Goal: Communication & Community: Ask a question

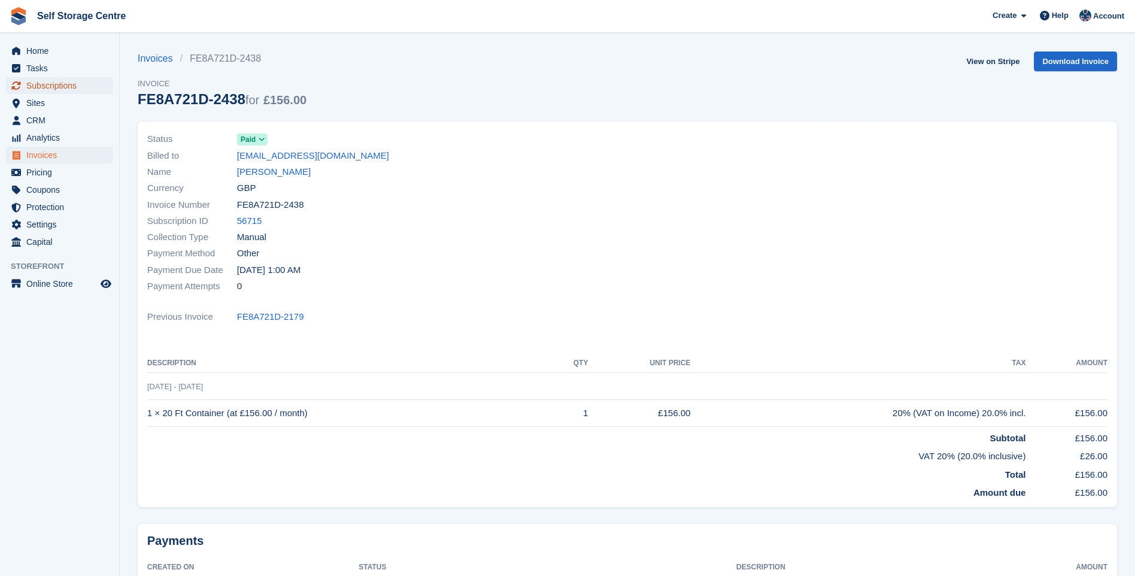
click at [47, 82] on span "Subscriptions" at bounding box center [62, 85] width 72 height 17
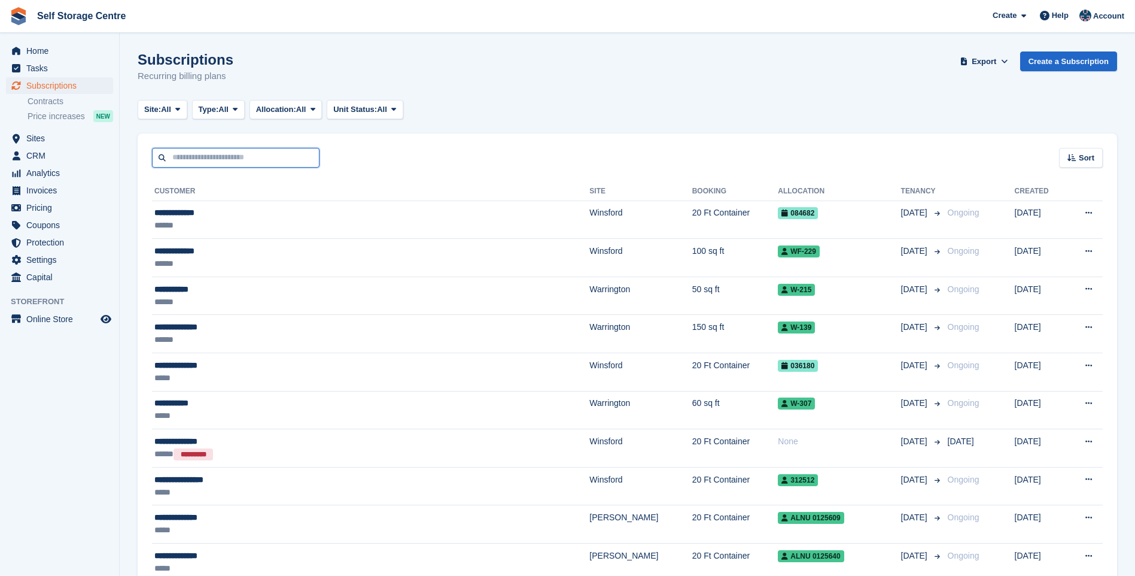
click at [185, 153] on input "text" at bounding box center [236, 158] width 168 height 20
type input "******"
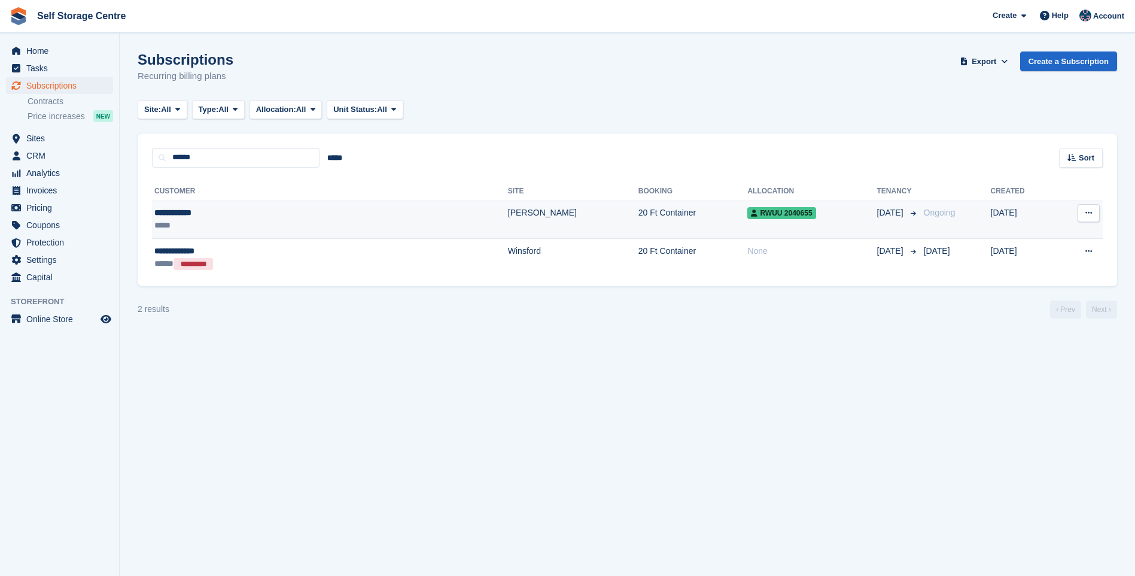
click at [230, 222] on div "*****" at bounding box center [247, 225] width 186 height 13
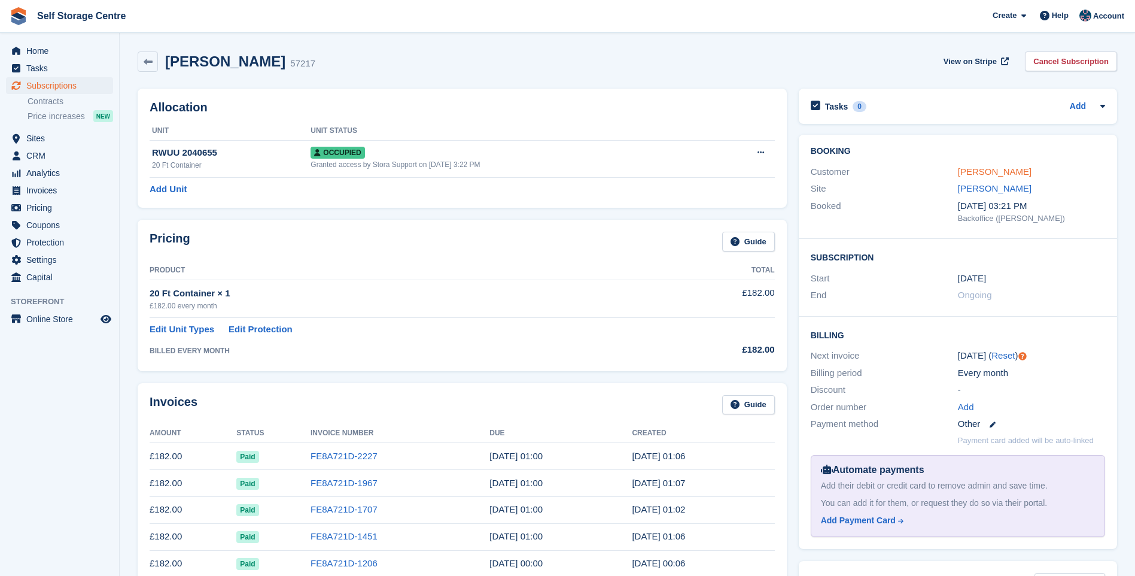
click at [978, 171] on link "[PERSON_NAME]" at bounding box center [995, 171] width 74 height 10
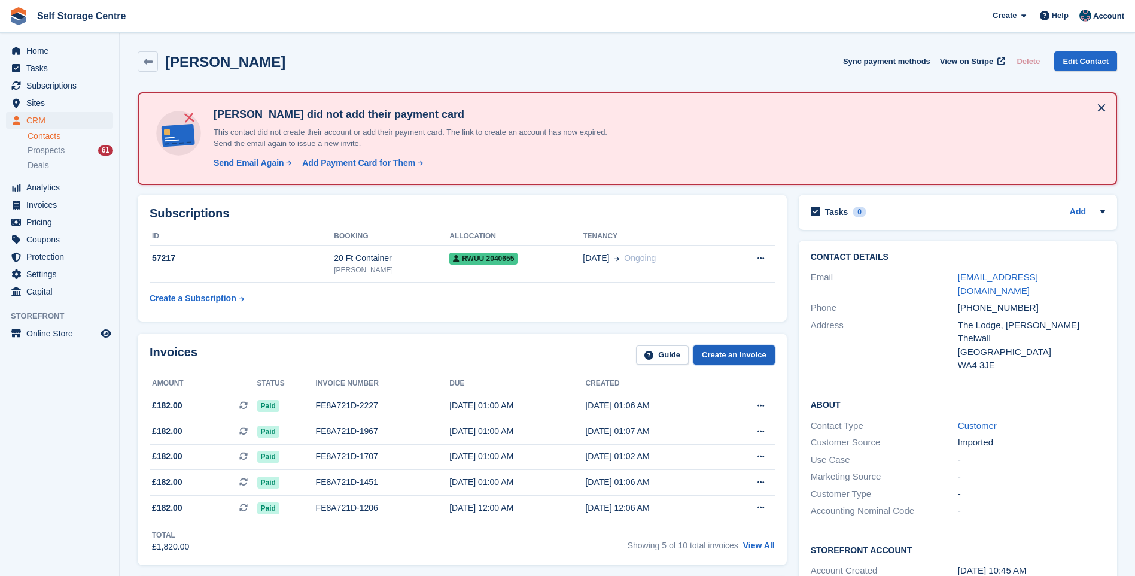
click at [745, 358] on link "Create an Invoice" at bounding box center [734, 355] width 81 height 20
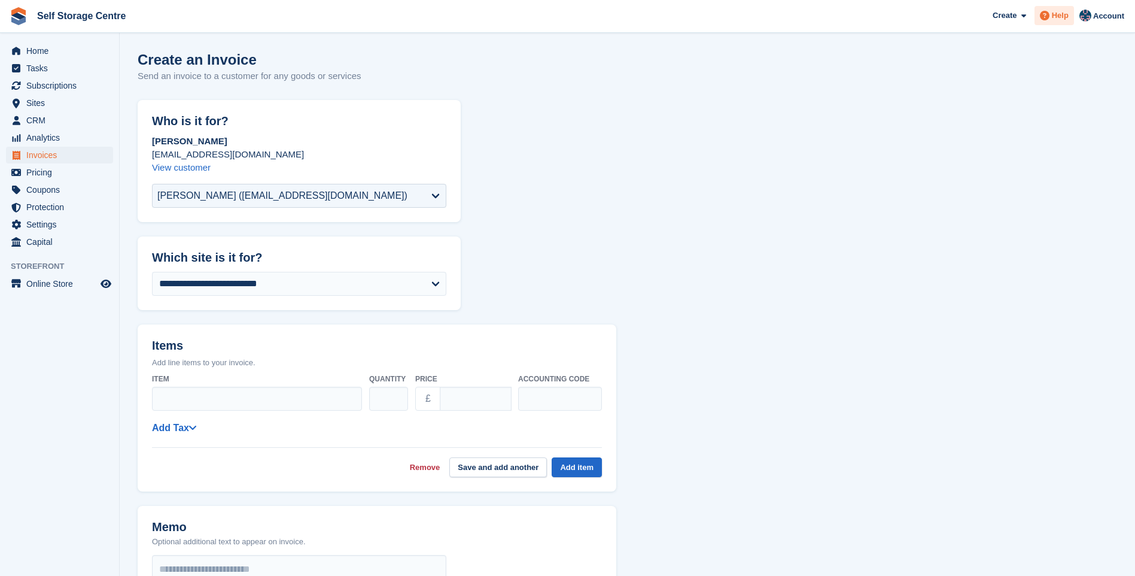
click at [1061, 14] on span "Help" at bounding box center [1060, 16] width 17 height 12
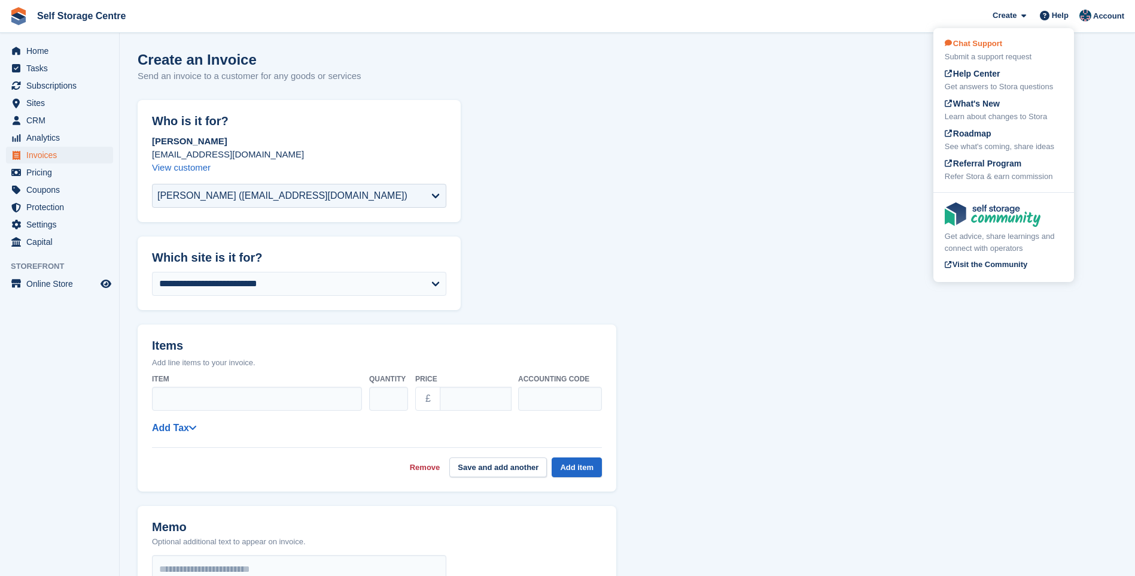
click at [1009, 43] on div "Chat Support Submit a support request" at bounding box center [1004, 50] width 118 height 25
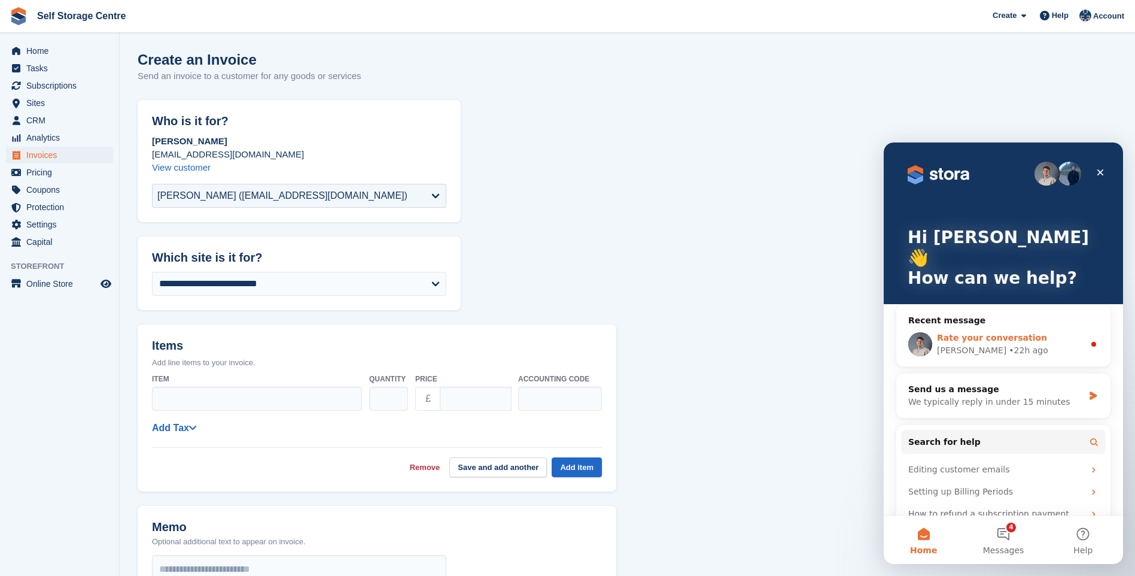
click at [965, 344] on div "Bradley • 22h ago" at bounding box center [1010, 350] width 147 height 13
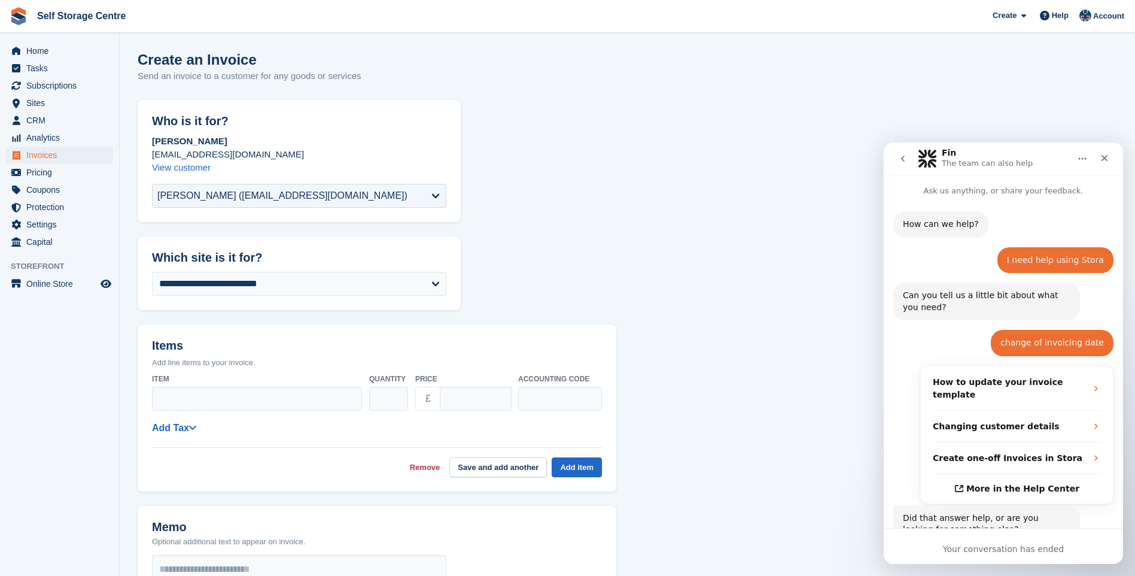
scroll to position [32, 0]
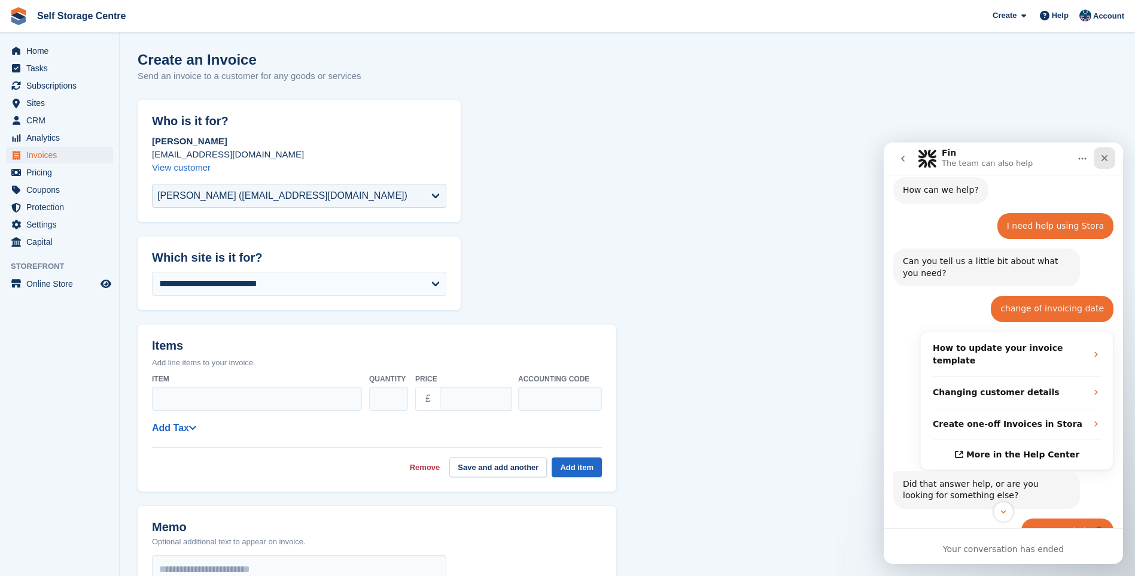
click at [1102, 158] on icon "Close" at bounding box center [1105, 158] width 10 height 10
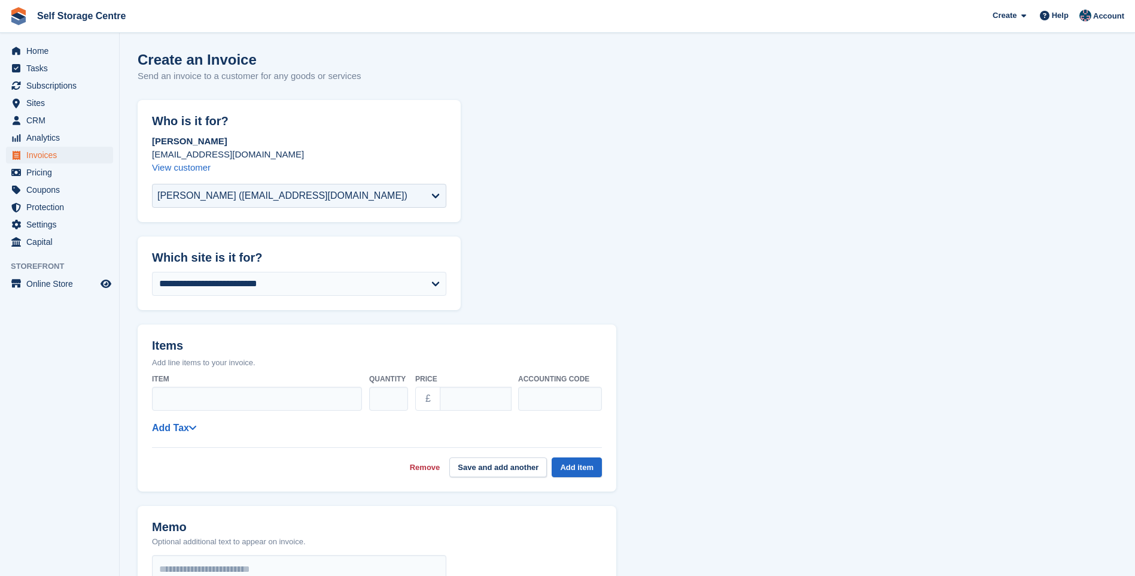
scroll to position [974, 0]
click at [1062, 14] on span "Help" at bounding box center [1060, 16] width 17 height 12
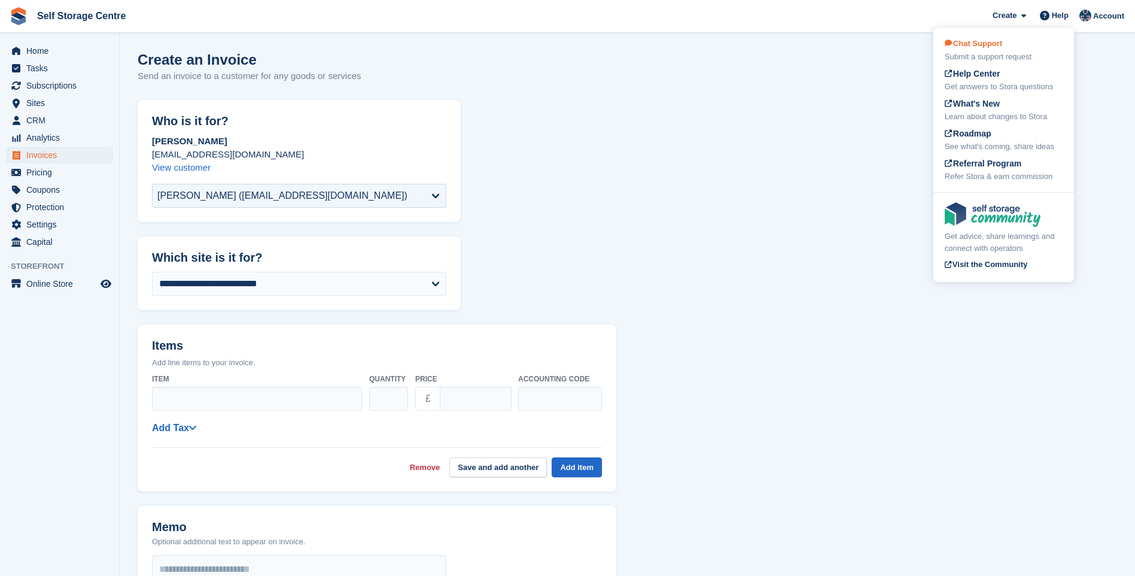
click at [971, 54] on div "Submit a support request" at bounding box center [1004, 57] width 118 height 12
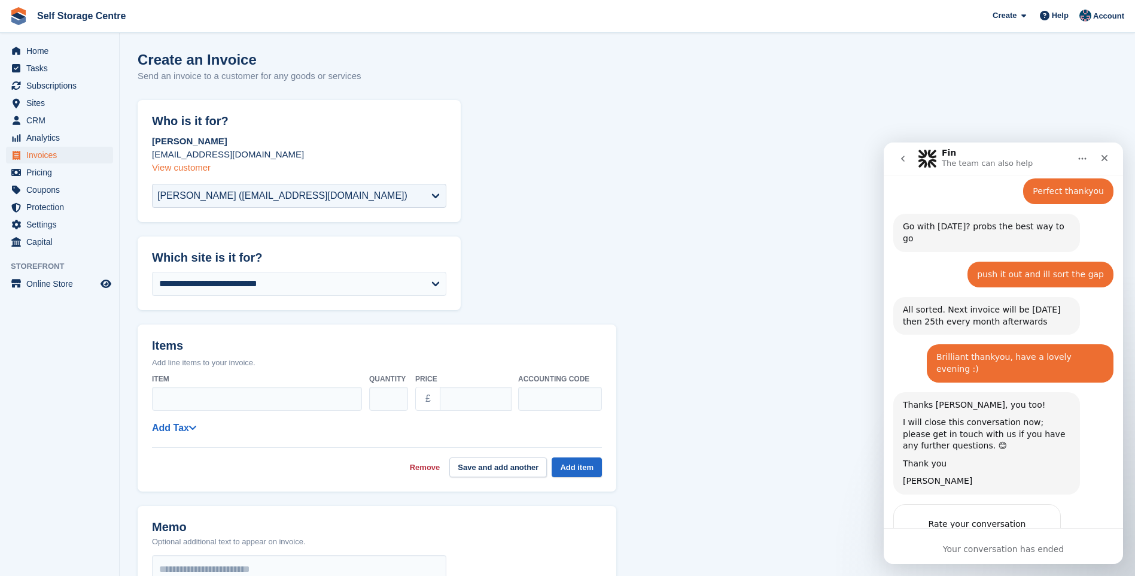
click at [172, 168] on link "View customer" at bounding box center [181, 167] width 59 height 10
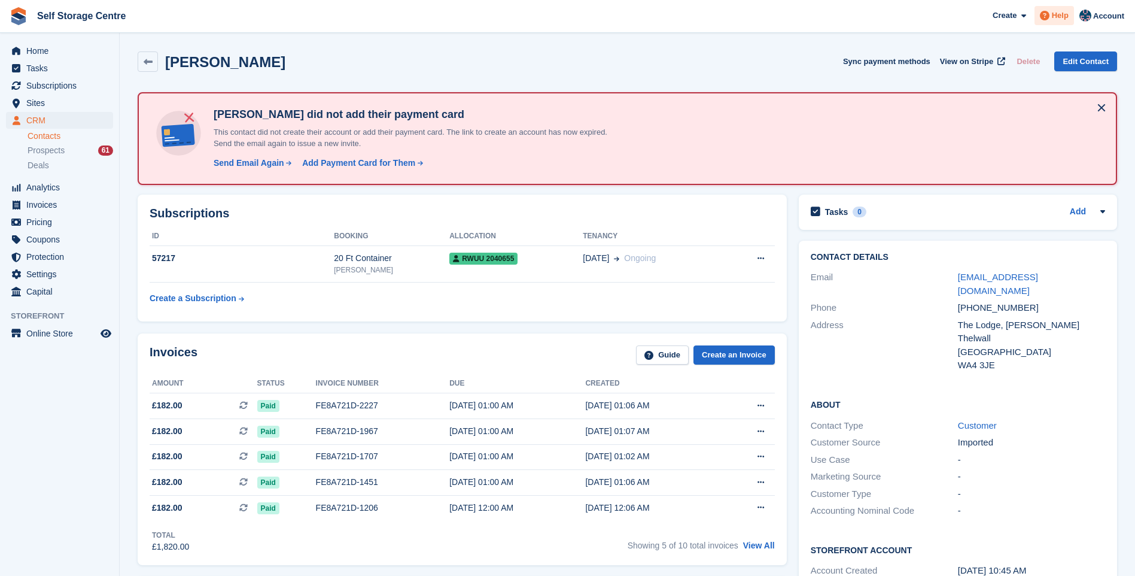
click at [1052, 18] on span at bounding box center [1045, 15] width 14 height 14
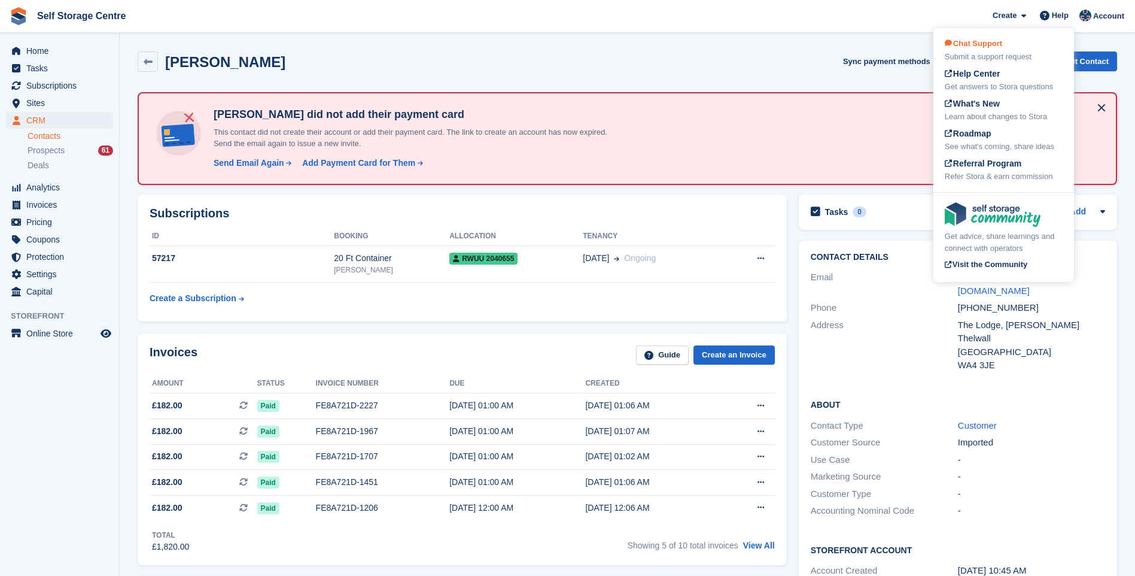
click at [992, 54] on div "Submit a support request" at bounding box center [1004, 57] width 118 height 12
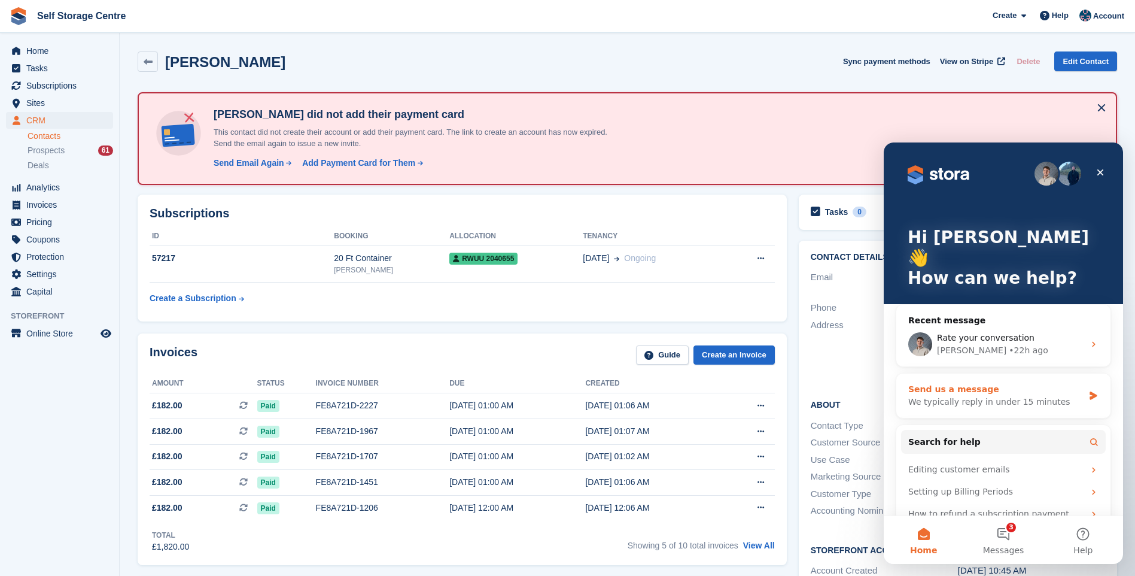
click at [963, 383] on div "Send us a message" at bounding box center [995, 389] width 175 height 13
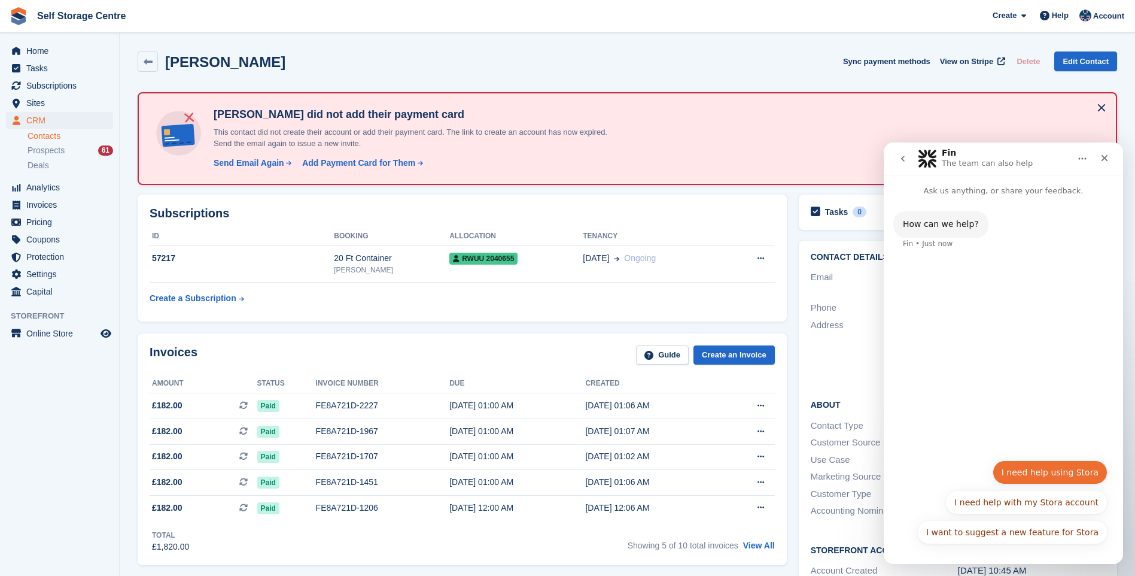
click at [1026, 476] on button "I need help using Stora" at bounding box center [1050, 472] width 115 height 24
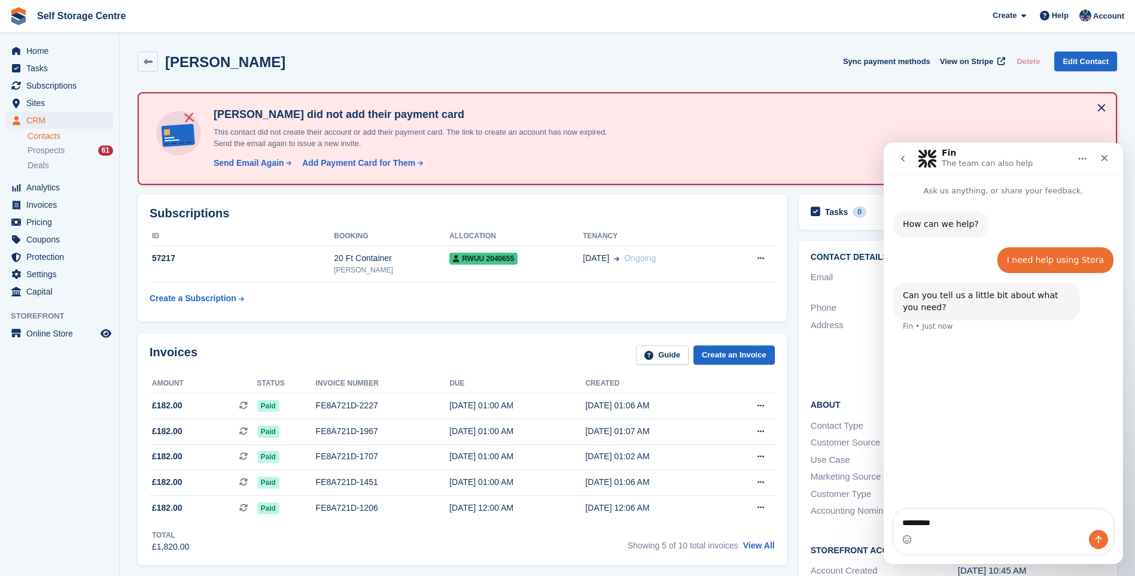
type textarea "*********"
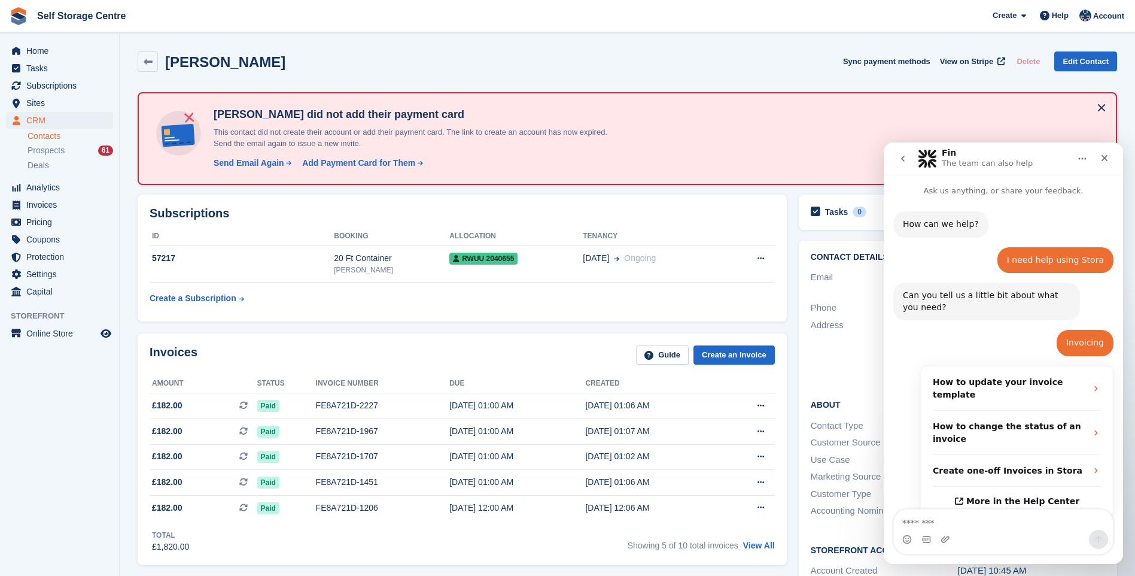
scroll to position [89, 0]
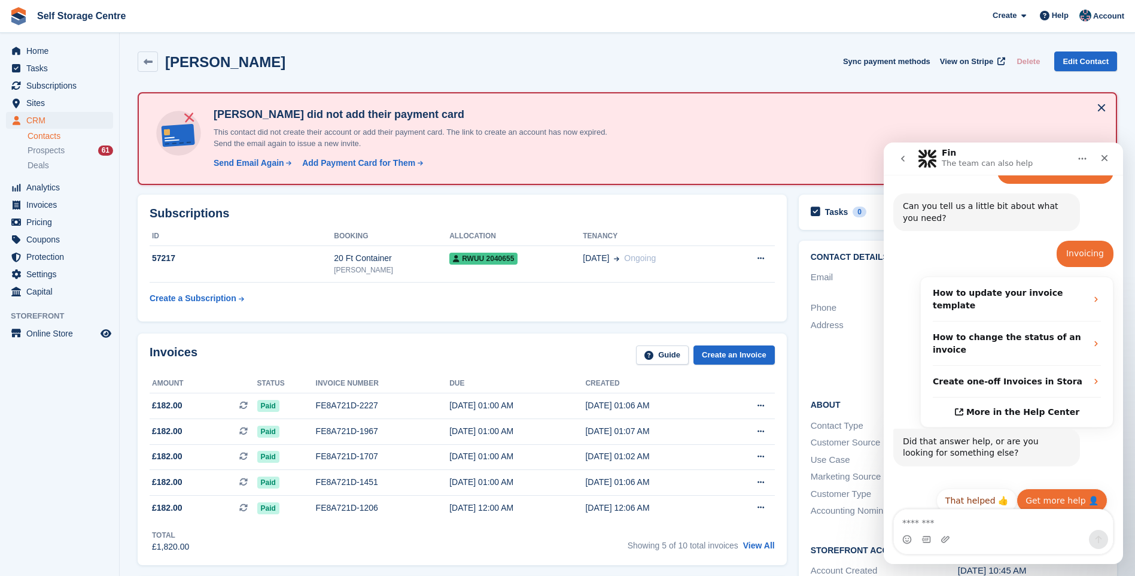
click at [1060, 493] on button "Get more help 👤" at bounding box center [1062, 500] width 91 height 24
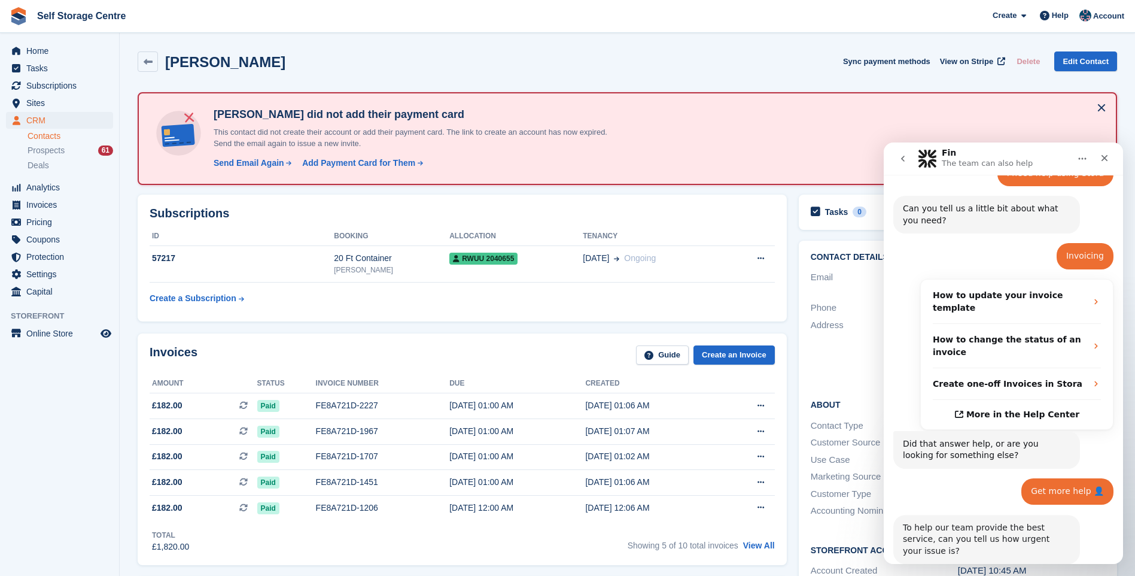
scroll to position [209, 0]
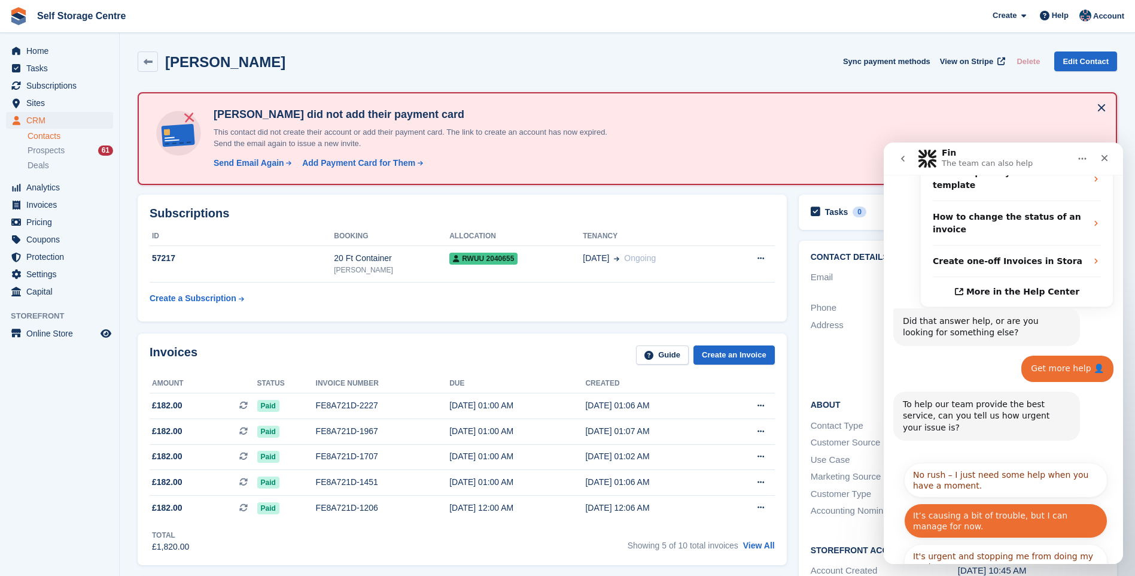
click at [999, 503] on button "It’s causing a bit of trouble, but I can manage for now." at bounding box center [1005, 520] width 203 height 35
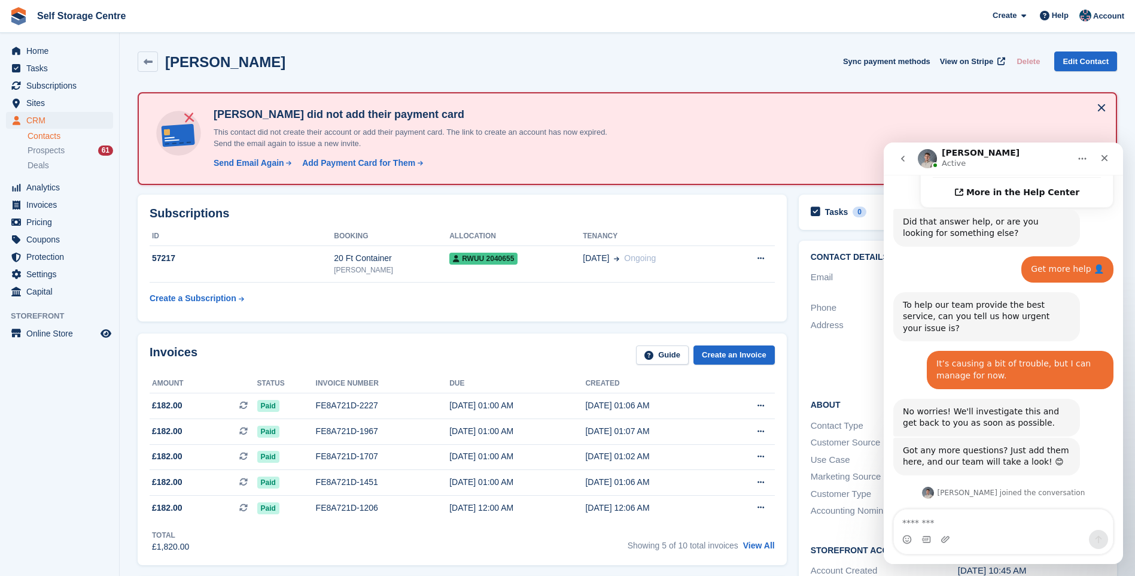
scroll to position [356, 0]
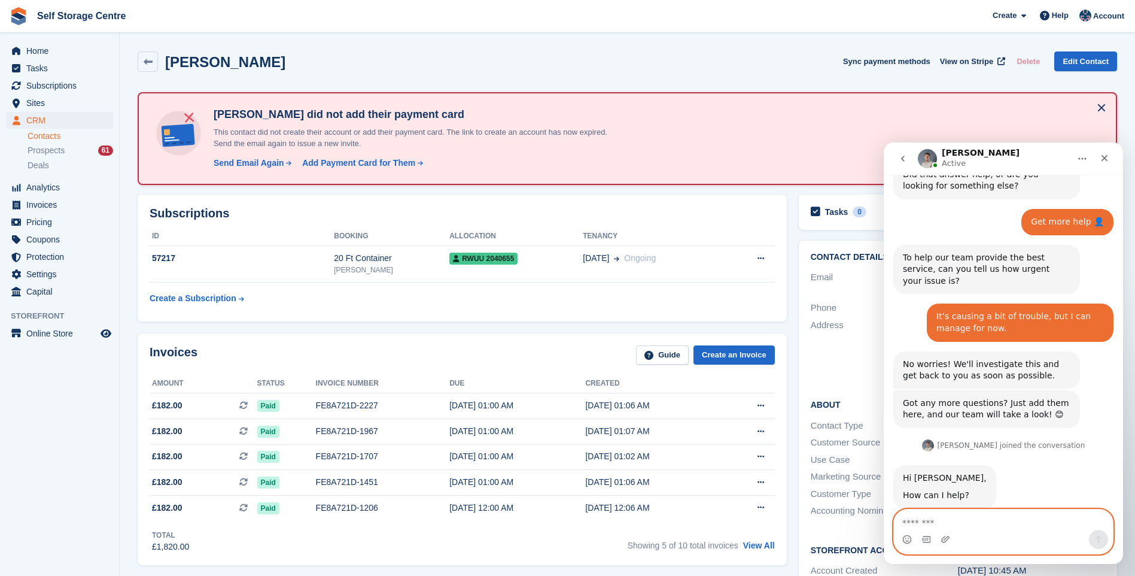
click at [953, 518] on textarea "Message…" at bounding box center [1003, 519] width 219 height 20
type textarea "*****"
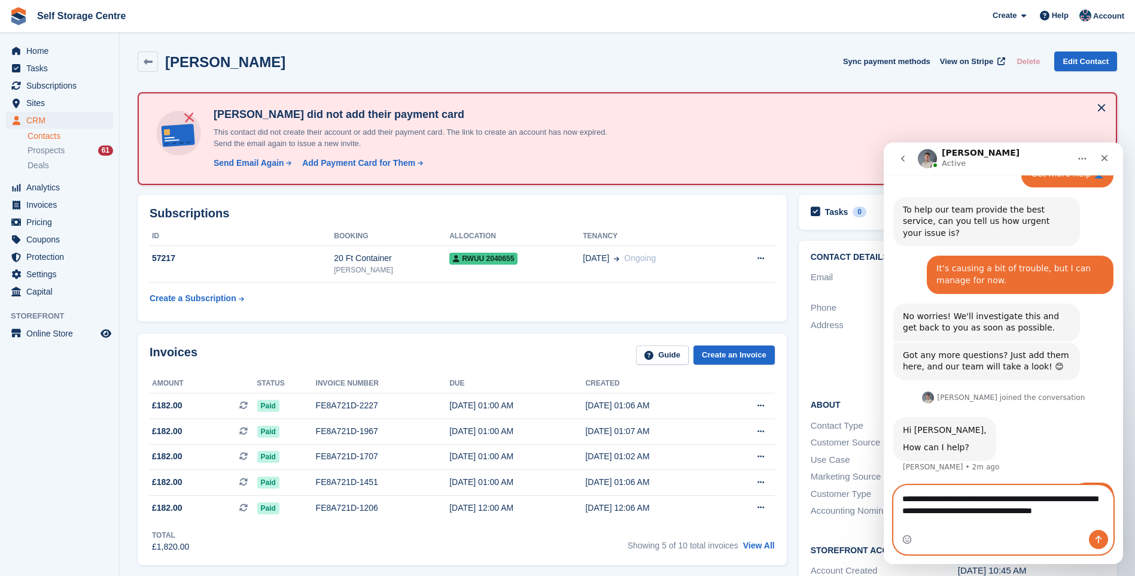
scroll to position [416, 0]
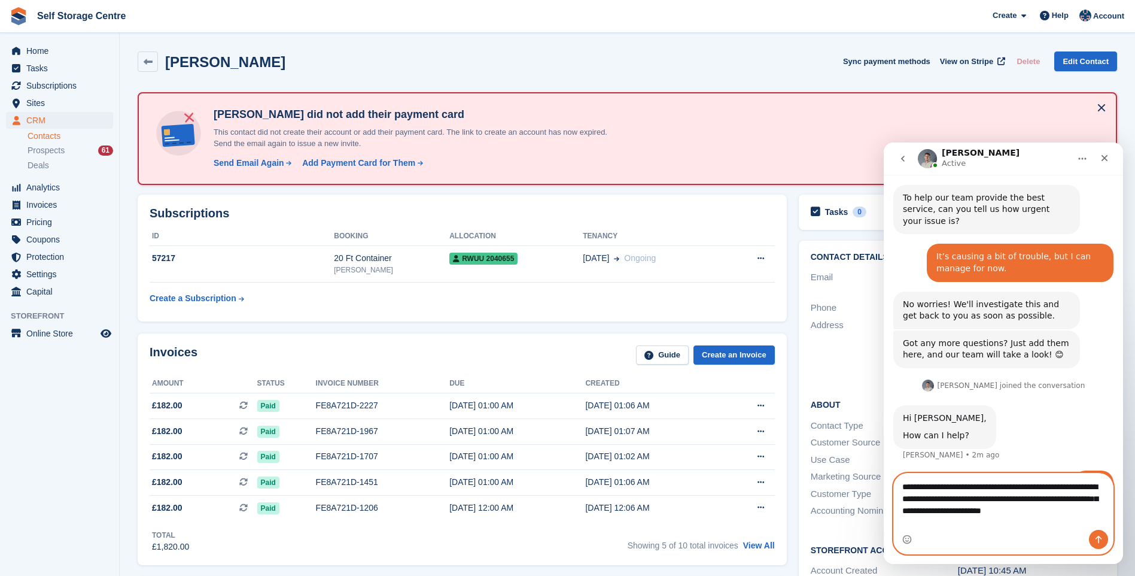
type textarea "**********"
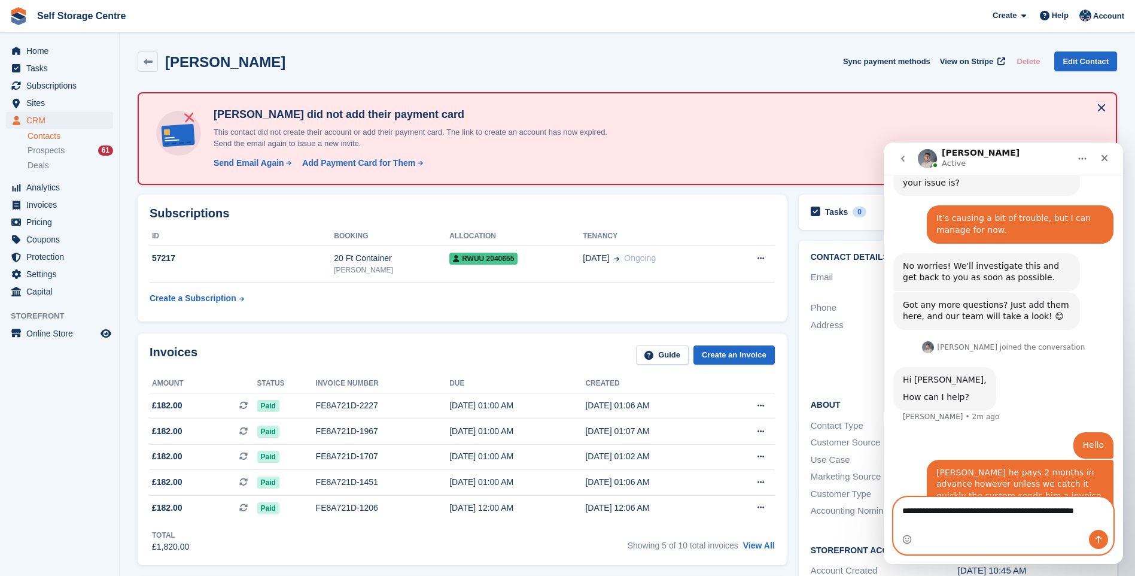
scroll to position [466, 0]
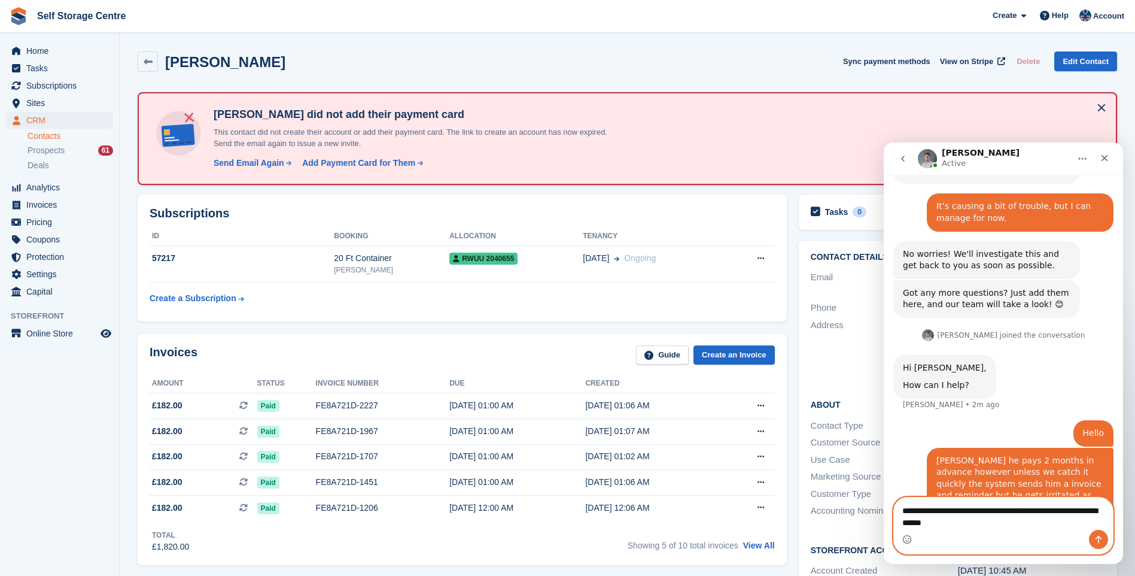
type textarea "**********"
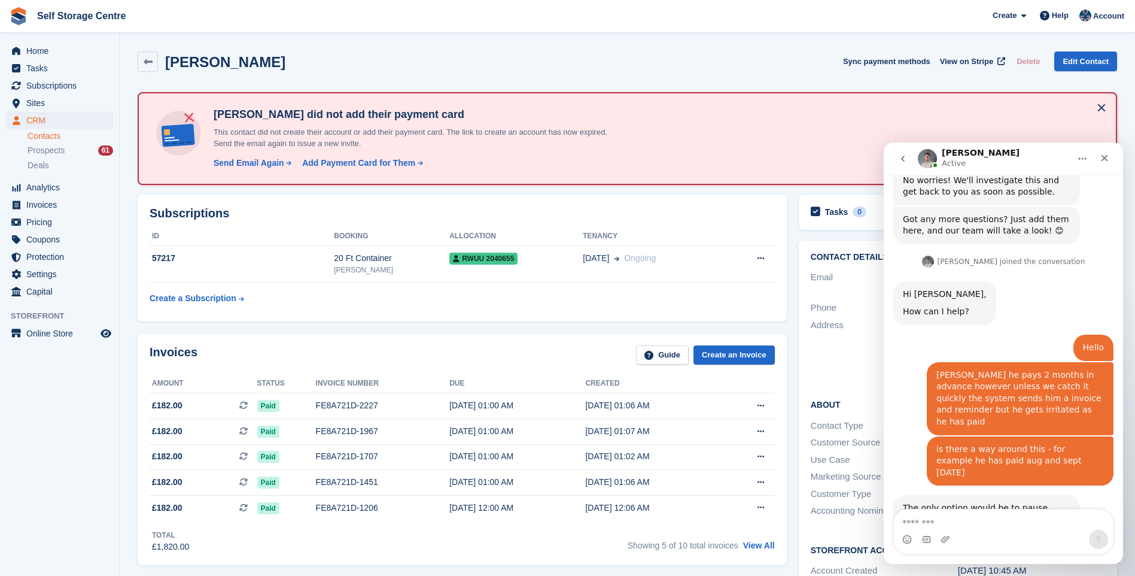
scroll to position [611, 0]
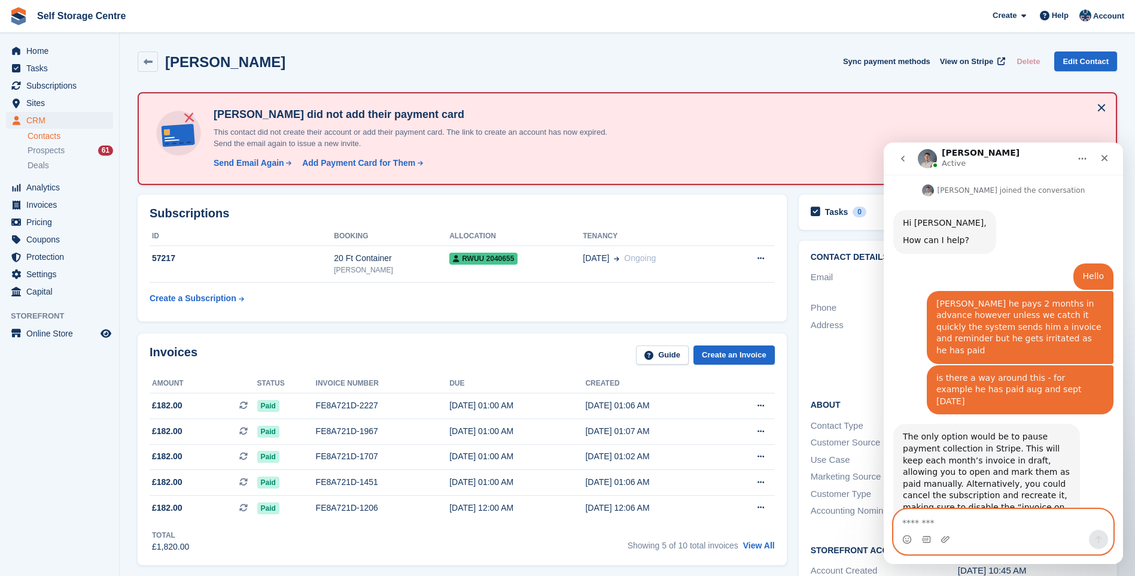
click at [994, 516] on textarea "Message…" at bounding box center [1003, 519] width 219 height 20
type textarea "**********"
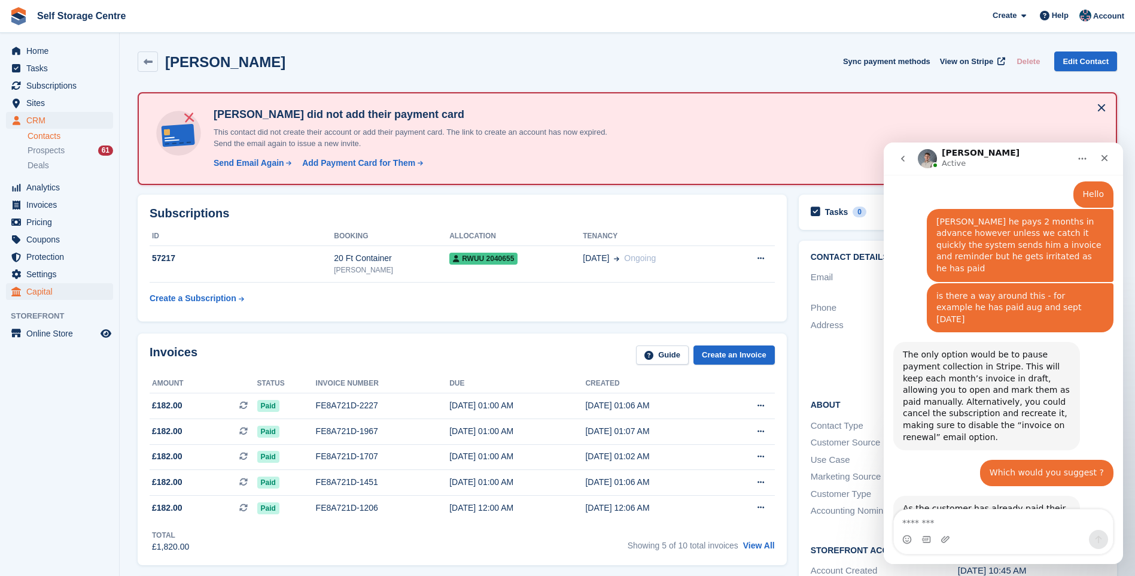
scroll to position [782, 0]
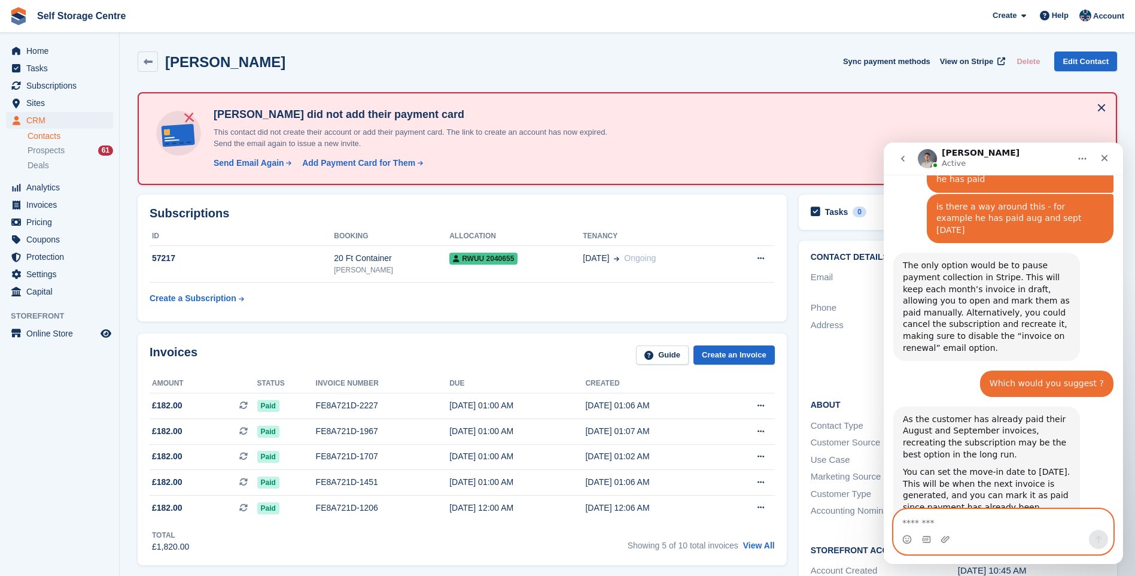
click at [919, 511] on textarea "Message…" at bounding box center [1003, 519] width 219 height 20
type textarea "**********"
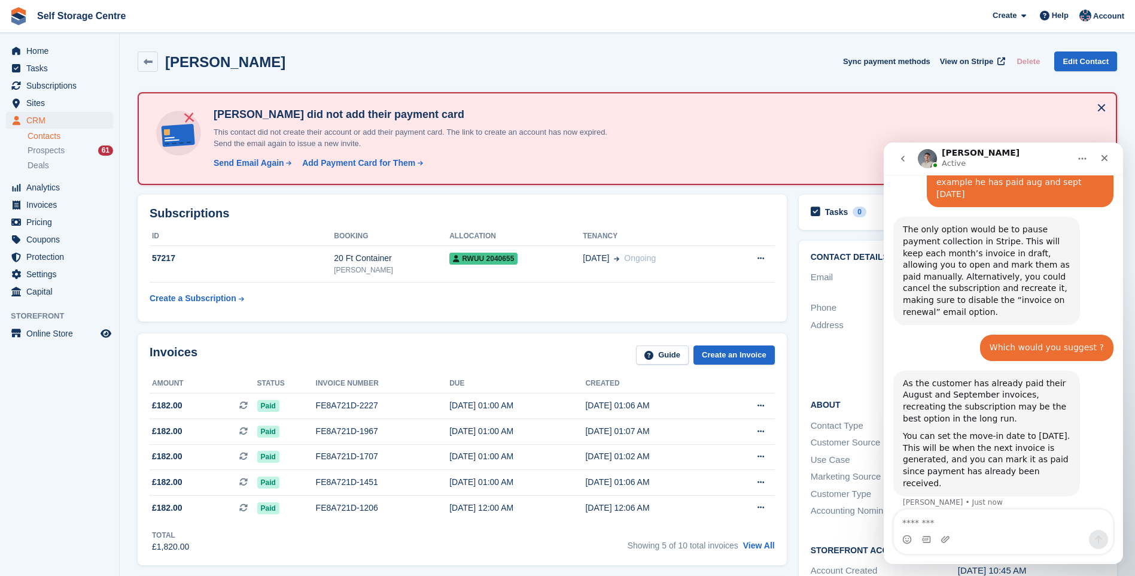
click at [793, 327] on div "Contact Details Email iandnicholls@me.com Phone +447775912455 Address The Lodge…" at bounding box center [958, 442] width 330 height 414
click at [1102, 157] on icon "Close" at bounding box center [1105, 158] width 10 height 10
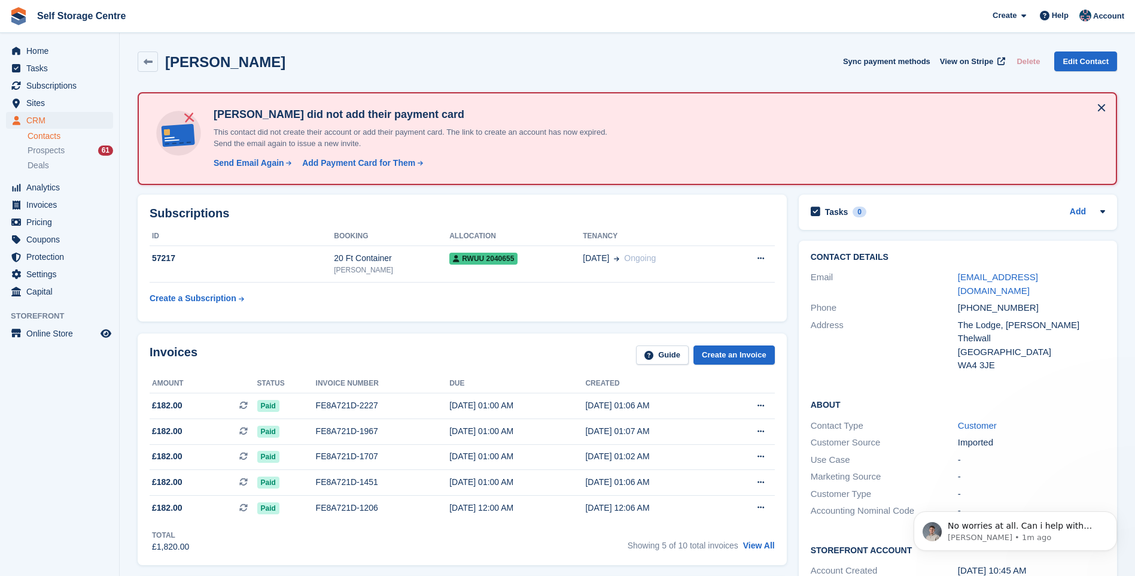
scroll to position [871, 0]
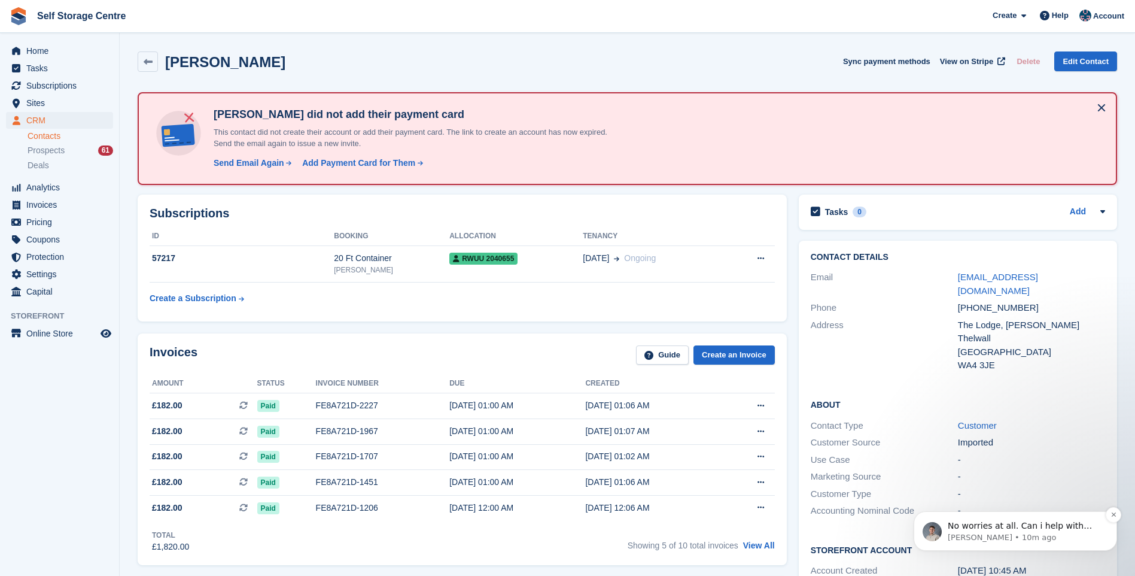
click at [999, 536] on p "Bradley • 10m ago" at bounding box center [1025, 537] width 154 height 11
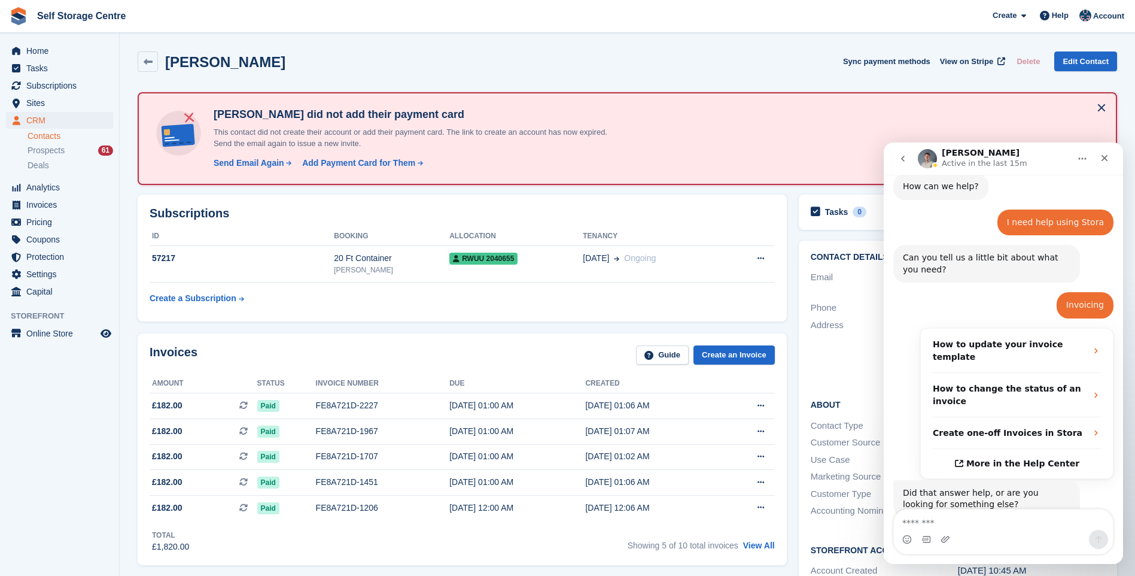
scroll to position [891, 0]
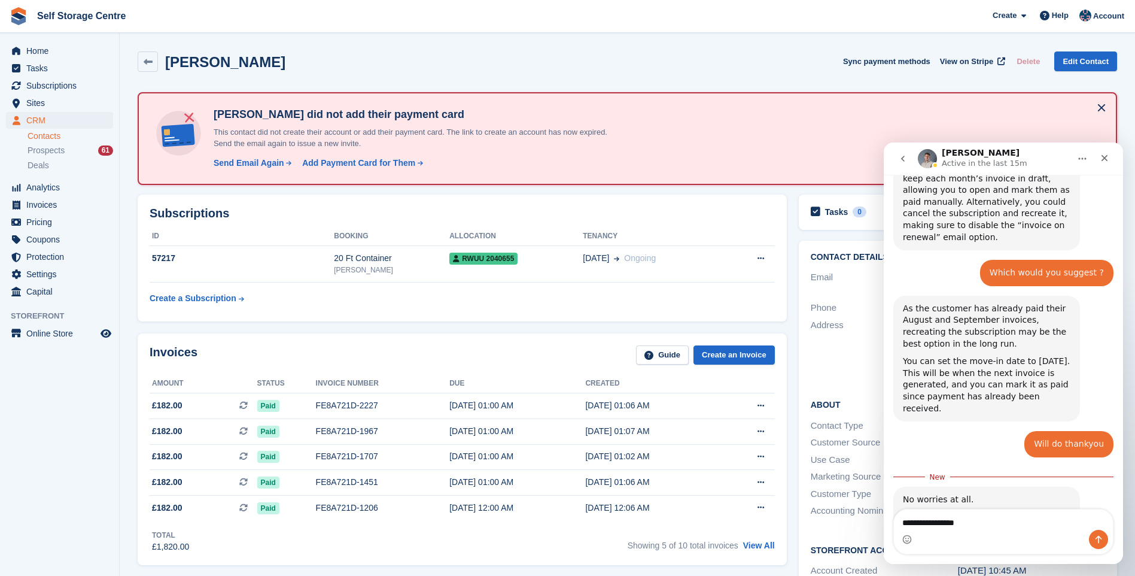
type textarea "**********"
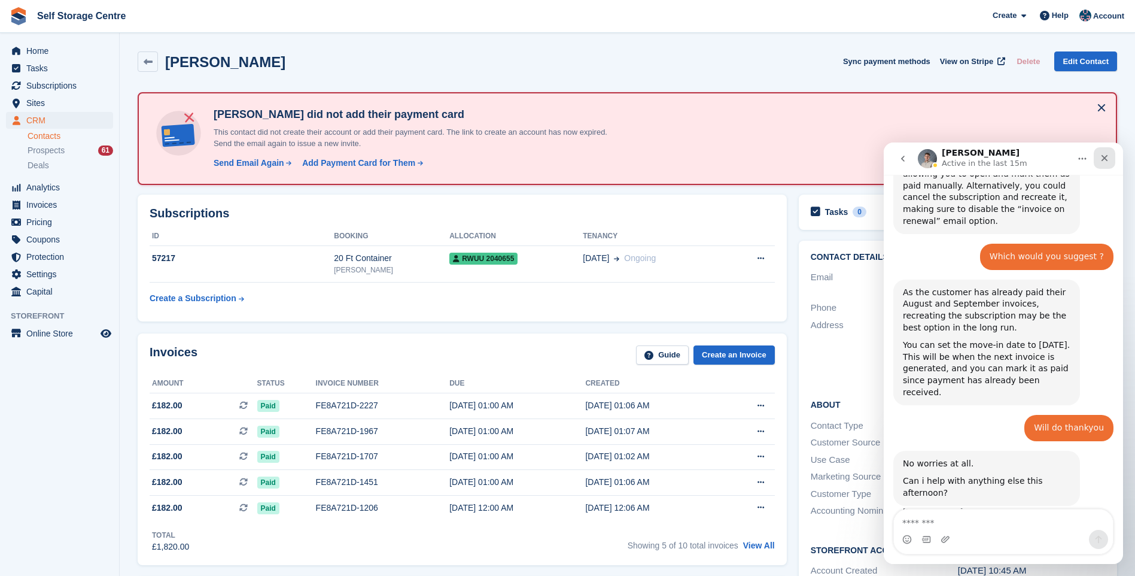
click at [1103, 161] on icon "Close" at bounding box center [1105, 158] width 10 height 10
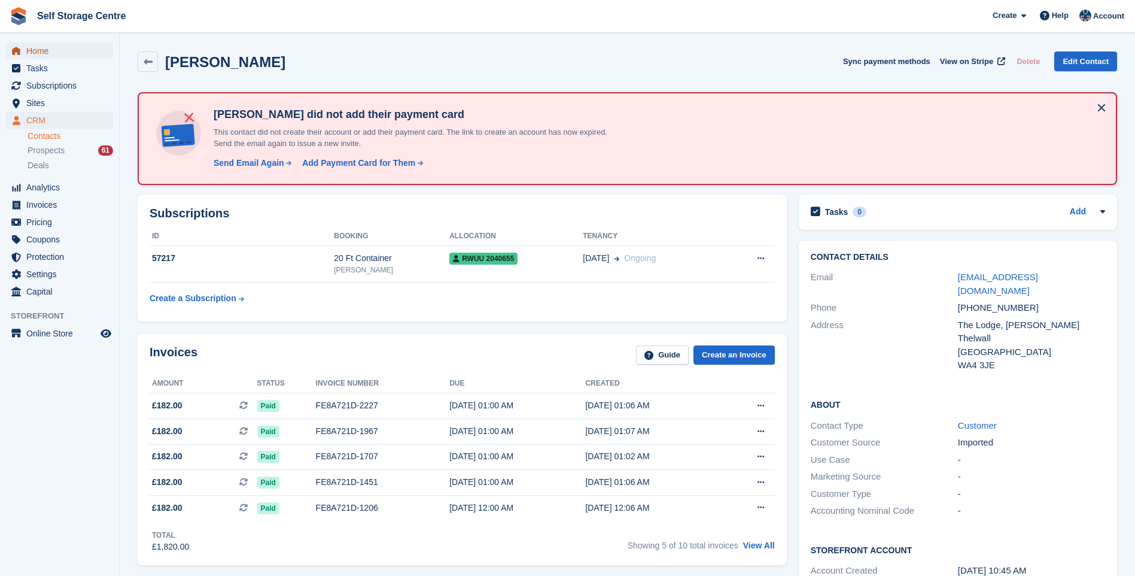
click at [39, 53] on span "Home" at bounding box center [62, 50] width 72 height 17
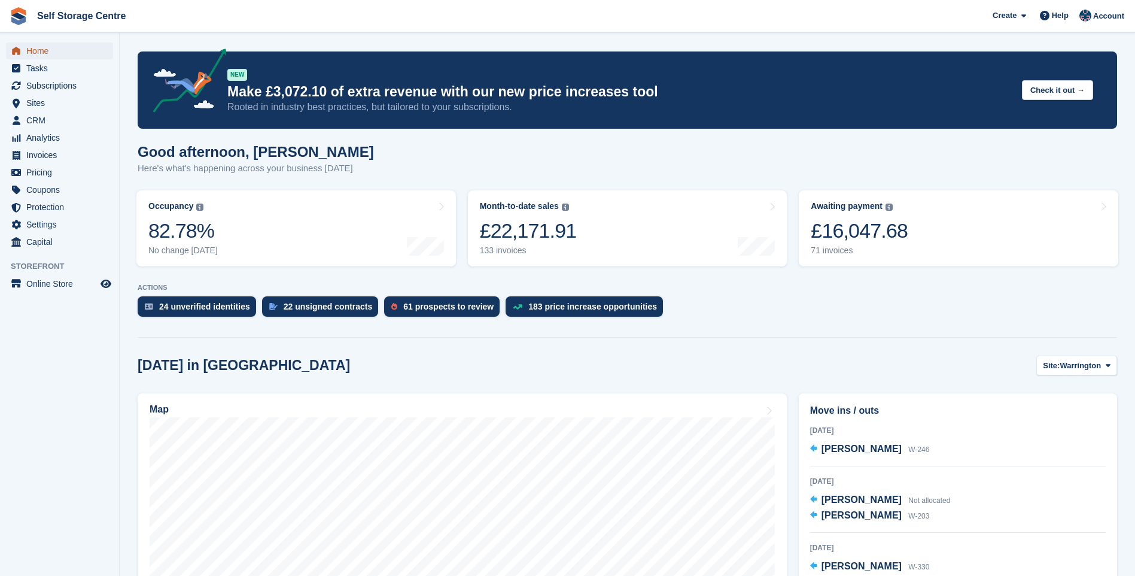
click at [57, 47] on span "Home" at bounding box center [62, 50] width 72 height 17
